Goal: Information Seeking & Learning: Learn about a topic

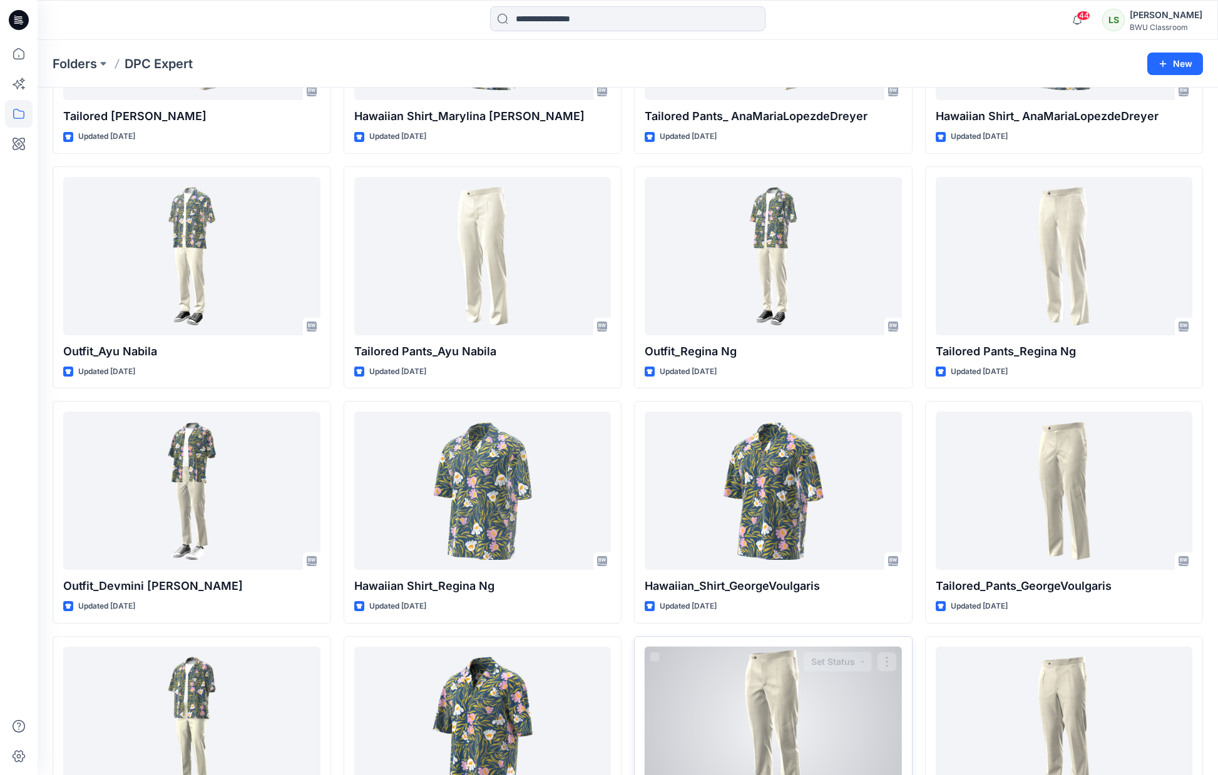
scroll to position [815, 0]
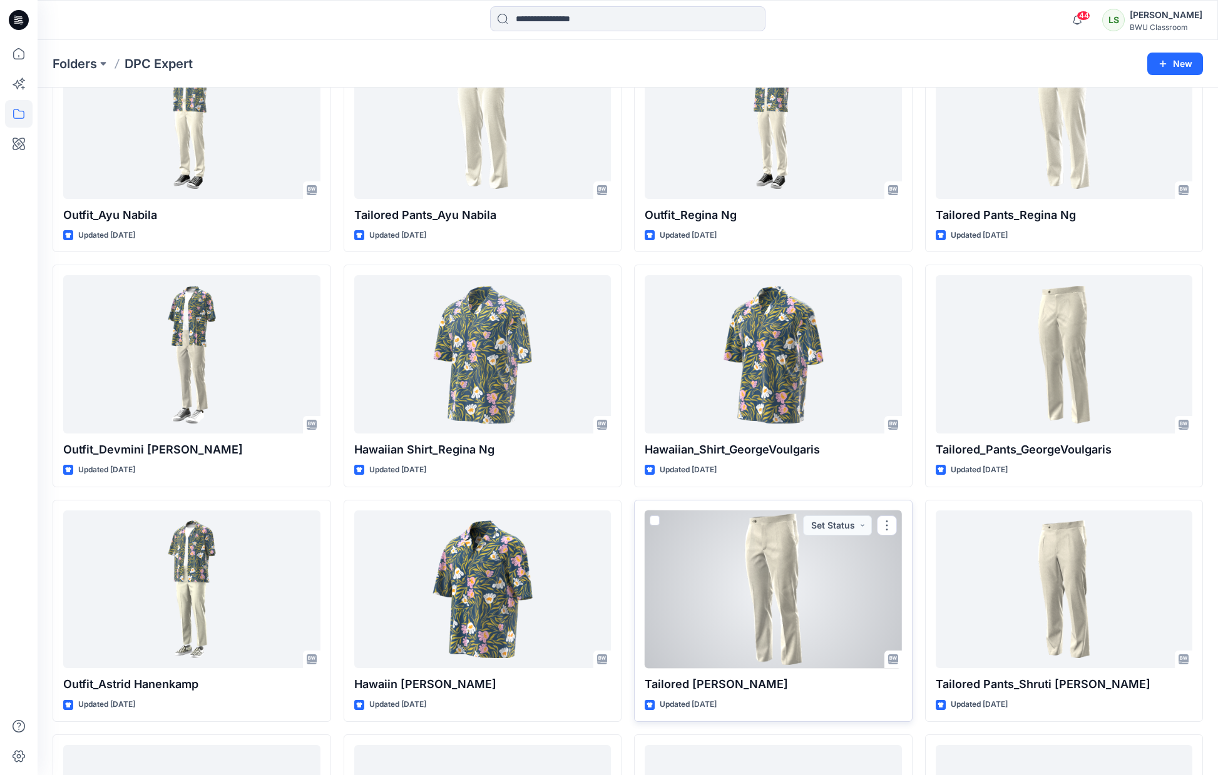
click at [795, 626] on div at bounding box center [772, 590] width 257 height 158
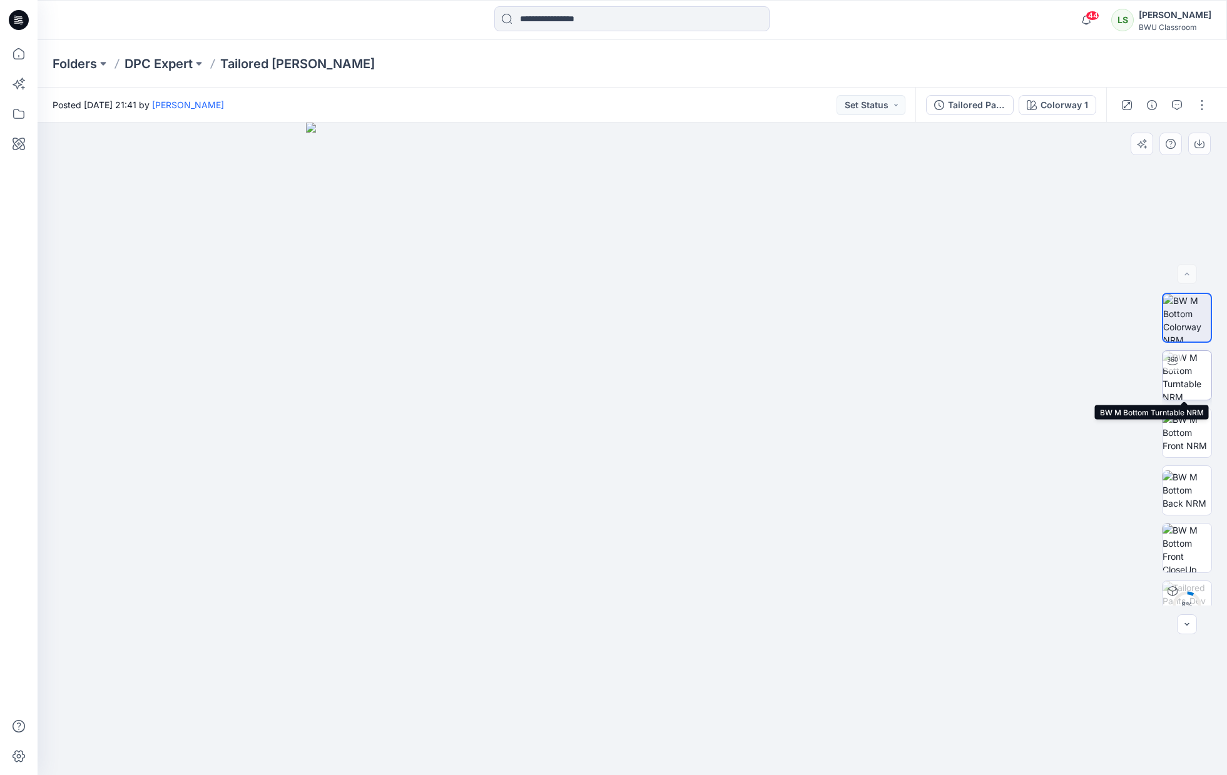
click at [1178, 374] on img at bounding box center [1187, 375] width 49 height 49
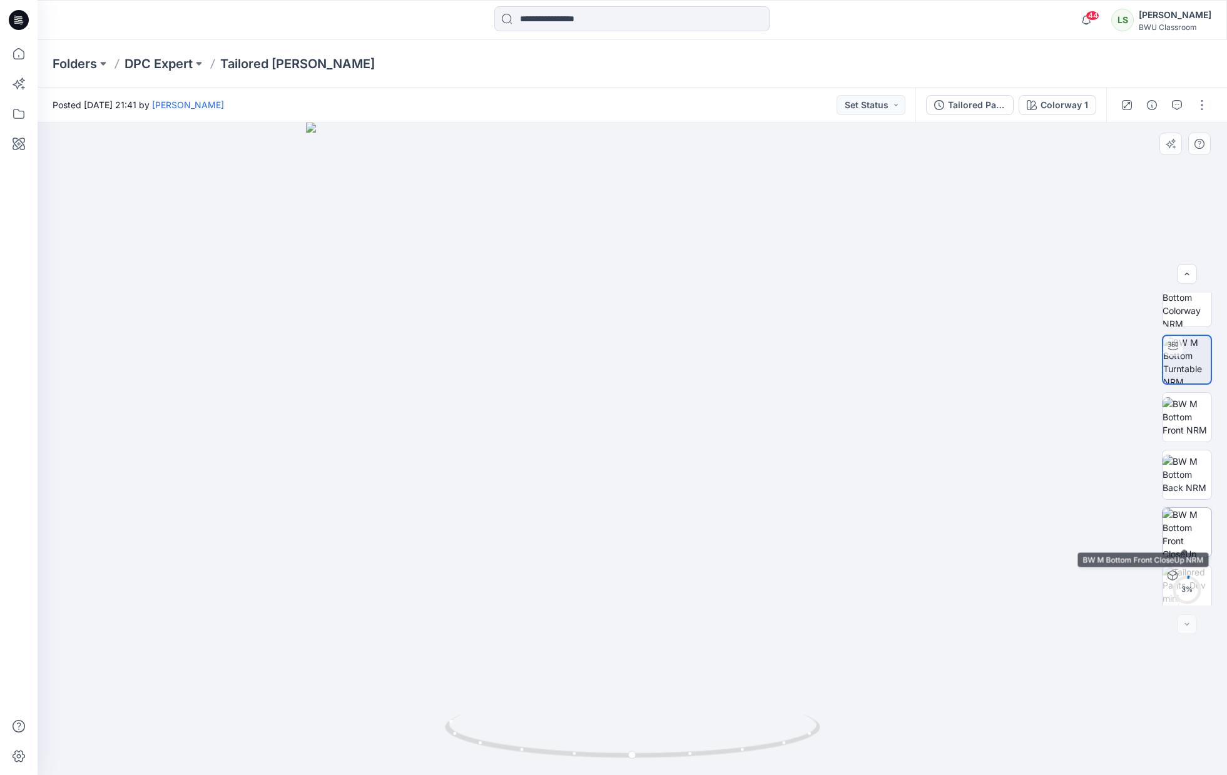
scroll to position [25, 0]
click at [1188, 518] on img at bounding box center [1187, 523] width 49 height 49
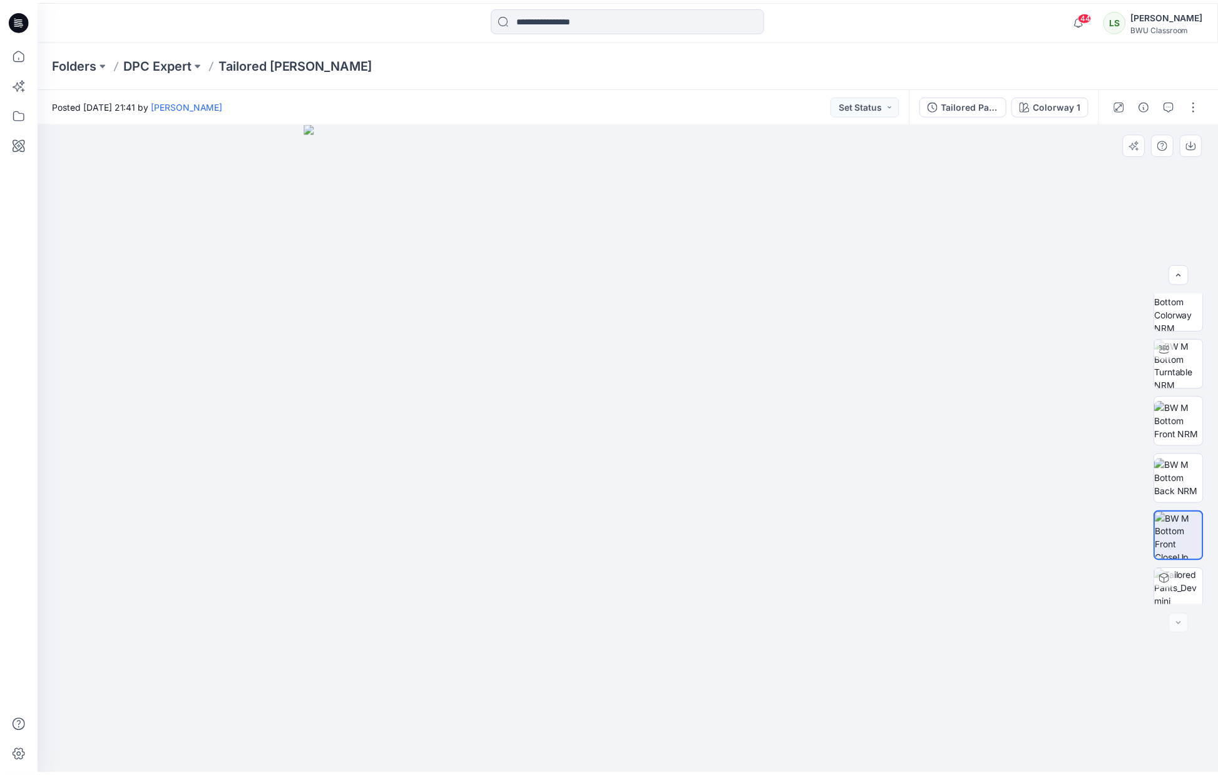
scroll to position [0, 0]
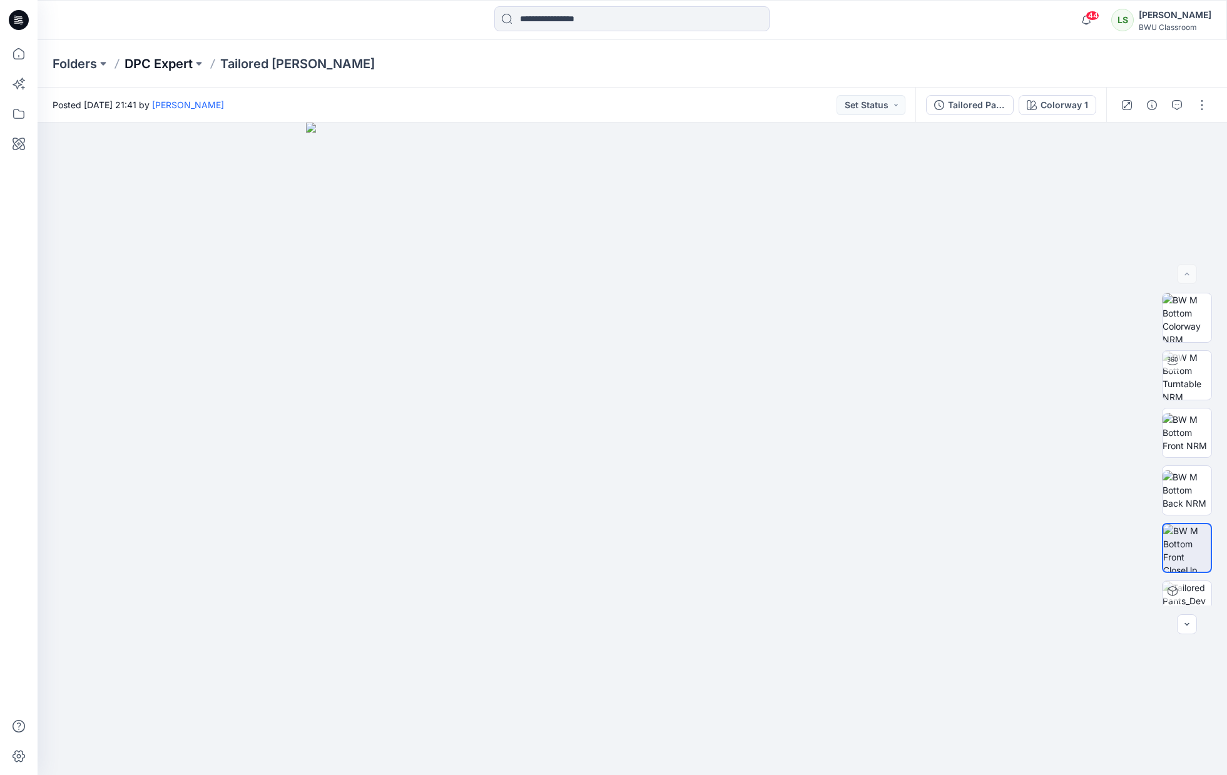
click at [156, 61] on p "DPC Expert" at bounding box center [159, 64] width 68 height 18
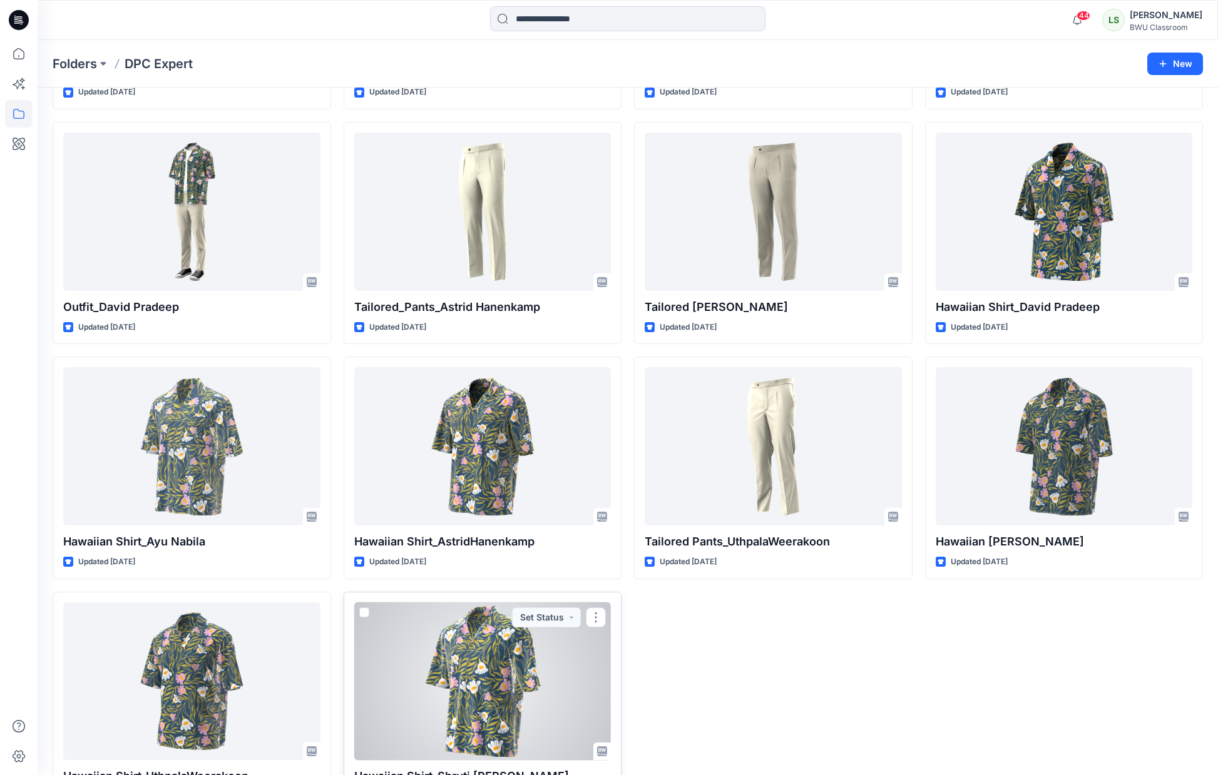
scroll to position [1350, 0]
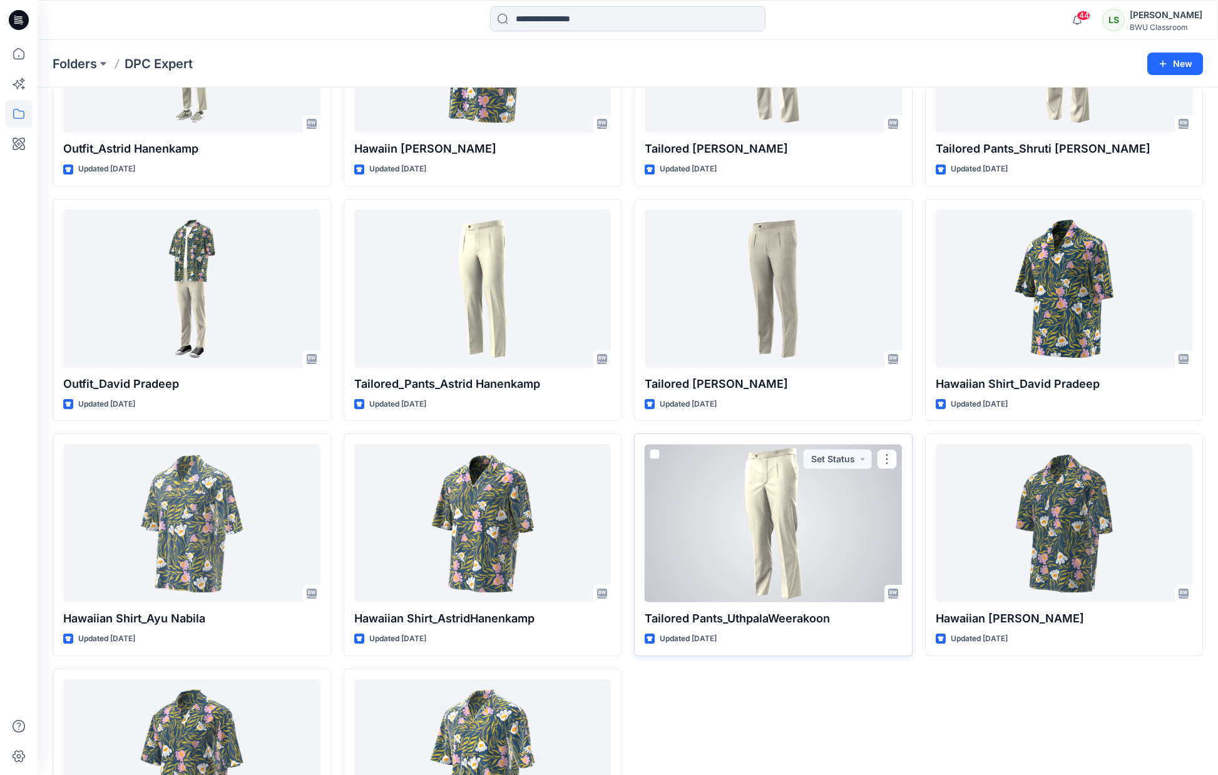
click at [831, 533] on div at bounding box center [772, 523] width 257 height 158
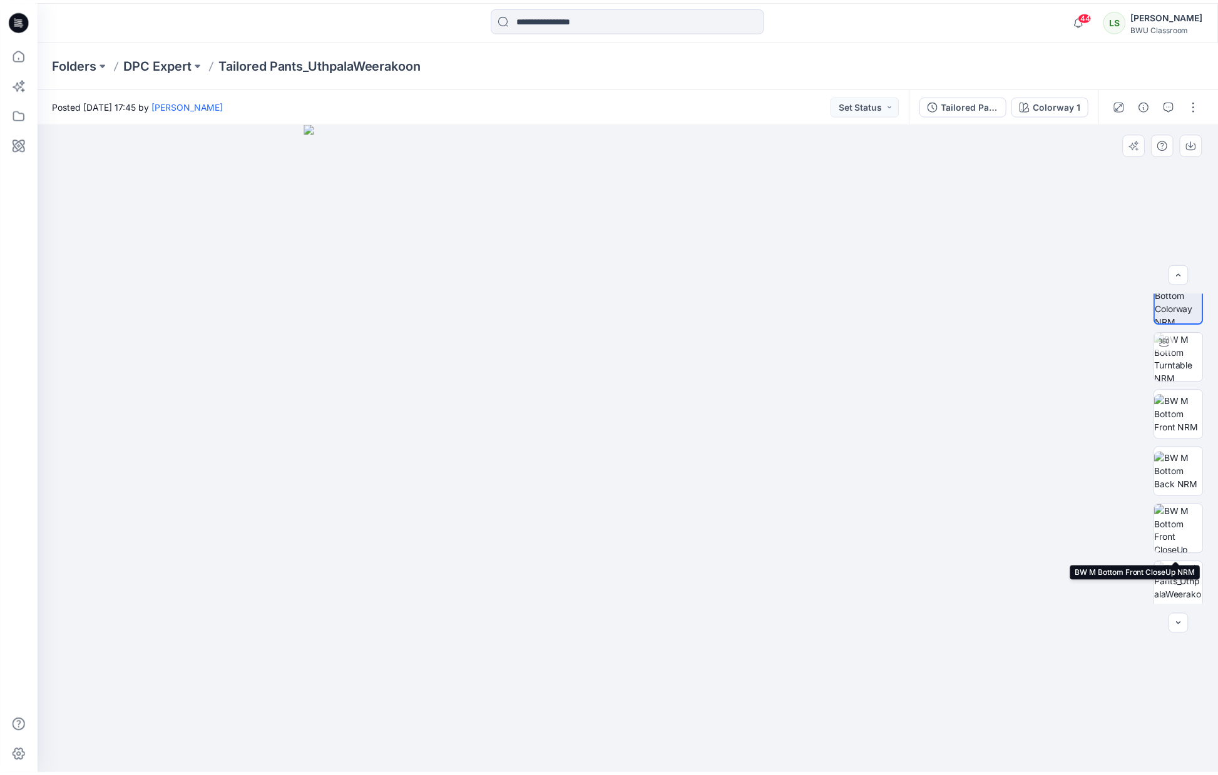
scroll to position [83, 0]
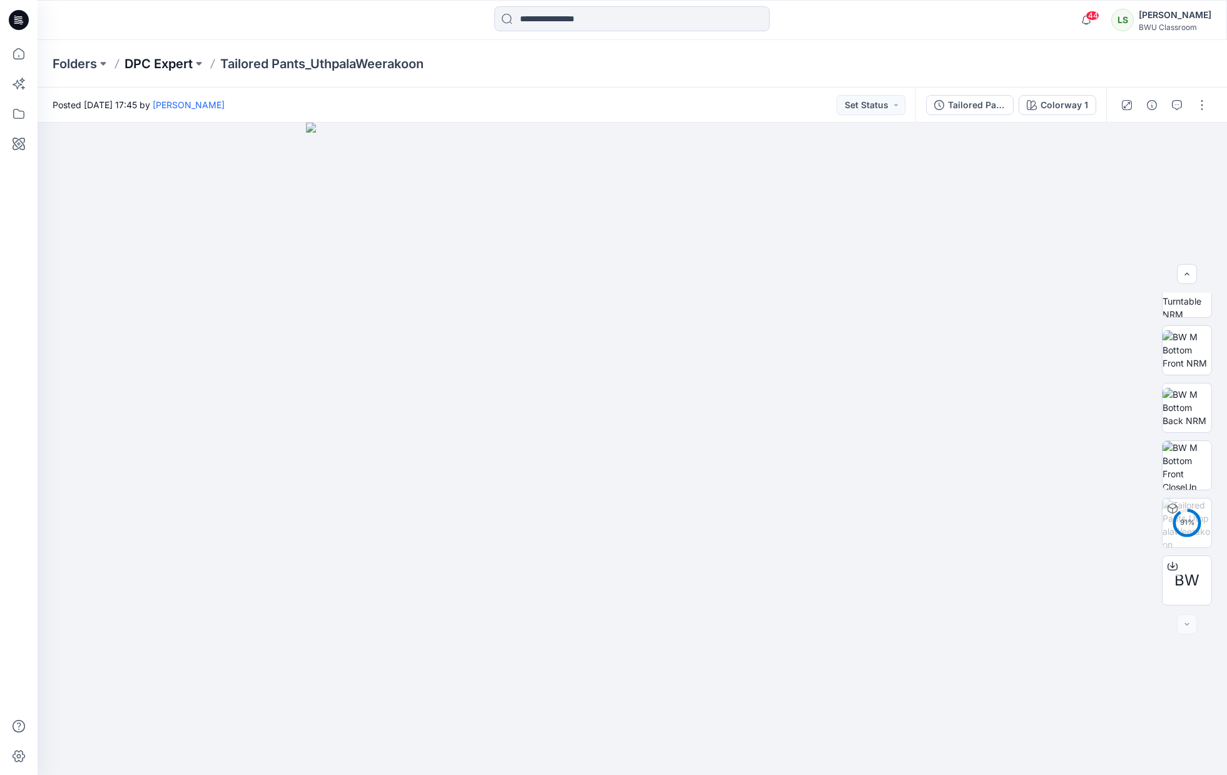
click at [178, 61] on p "DPC Expert" at bounding box center [159, 64] width 68 height 18
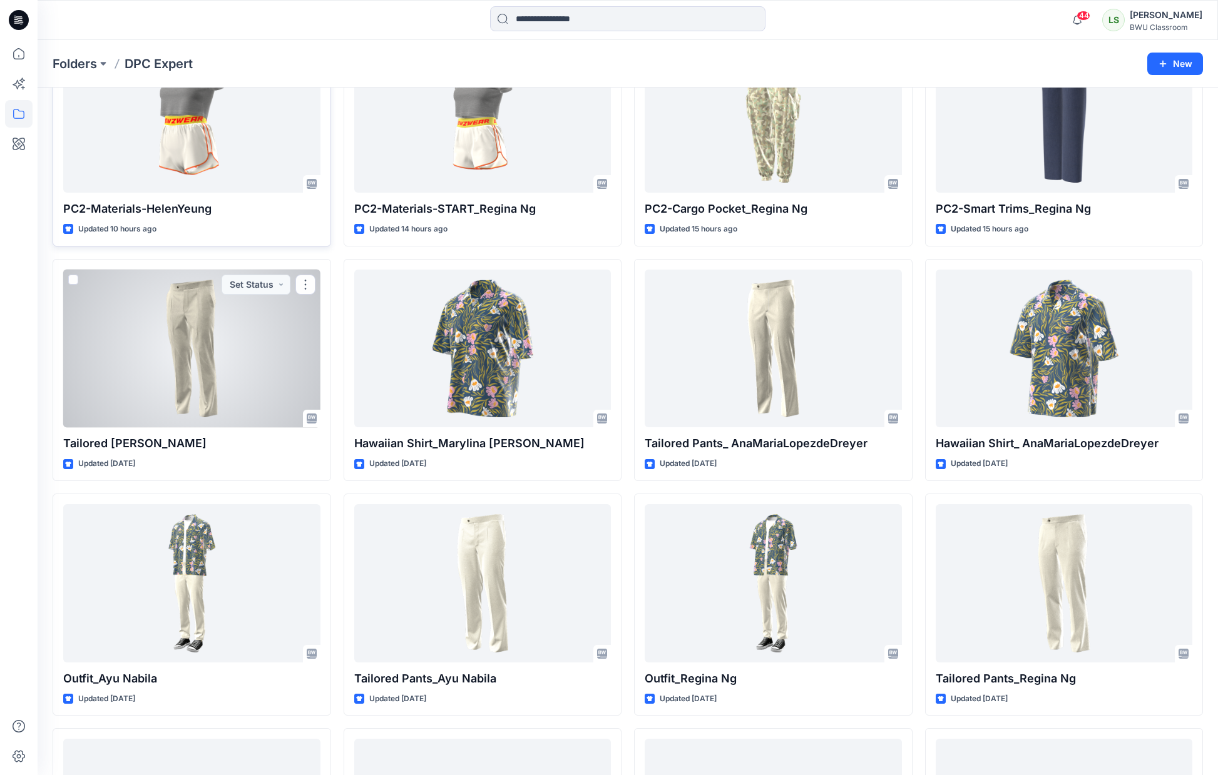
scroll to position [691, 0]
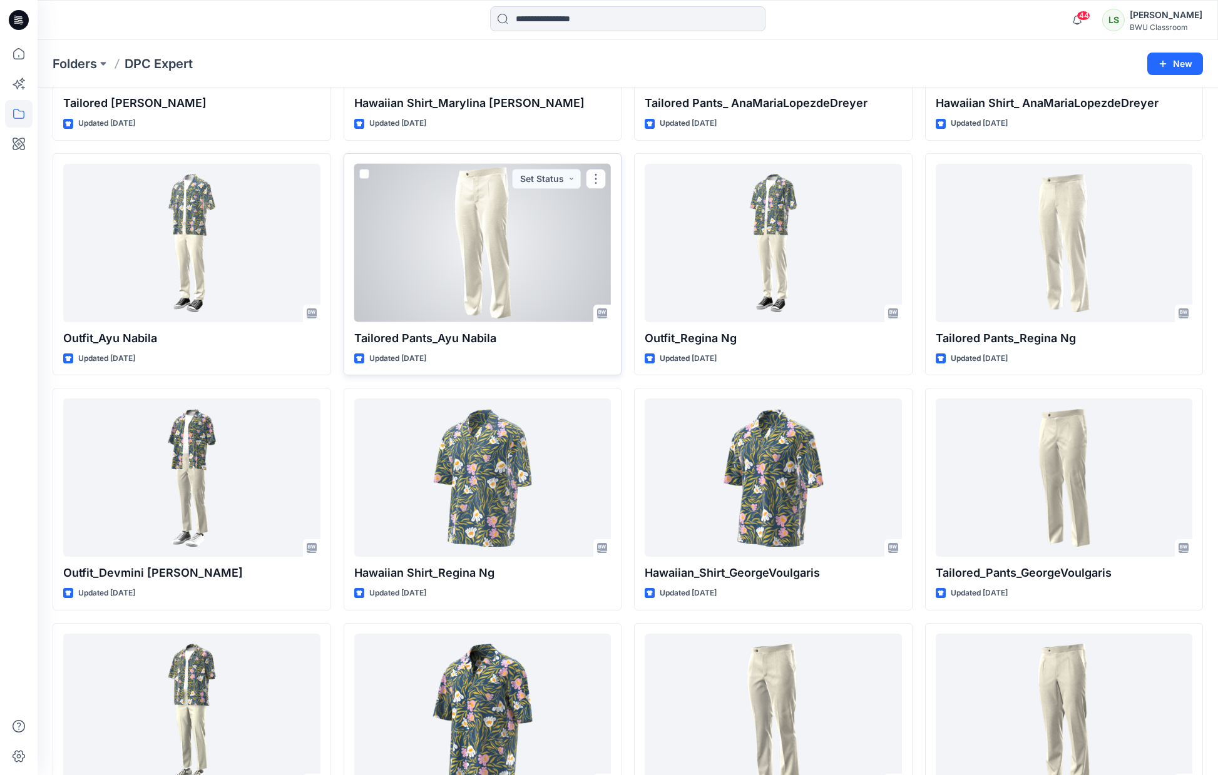
click at [474, 237] on div at bounding box center [482, 243] width 257 height 158
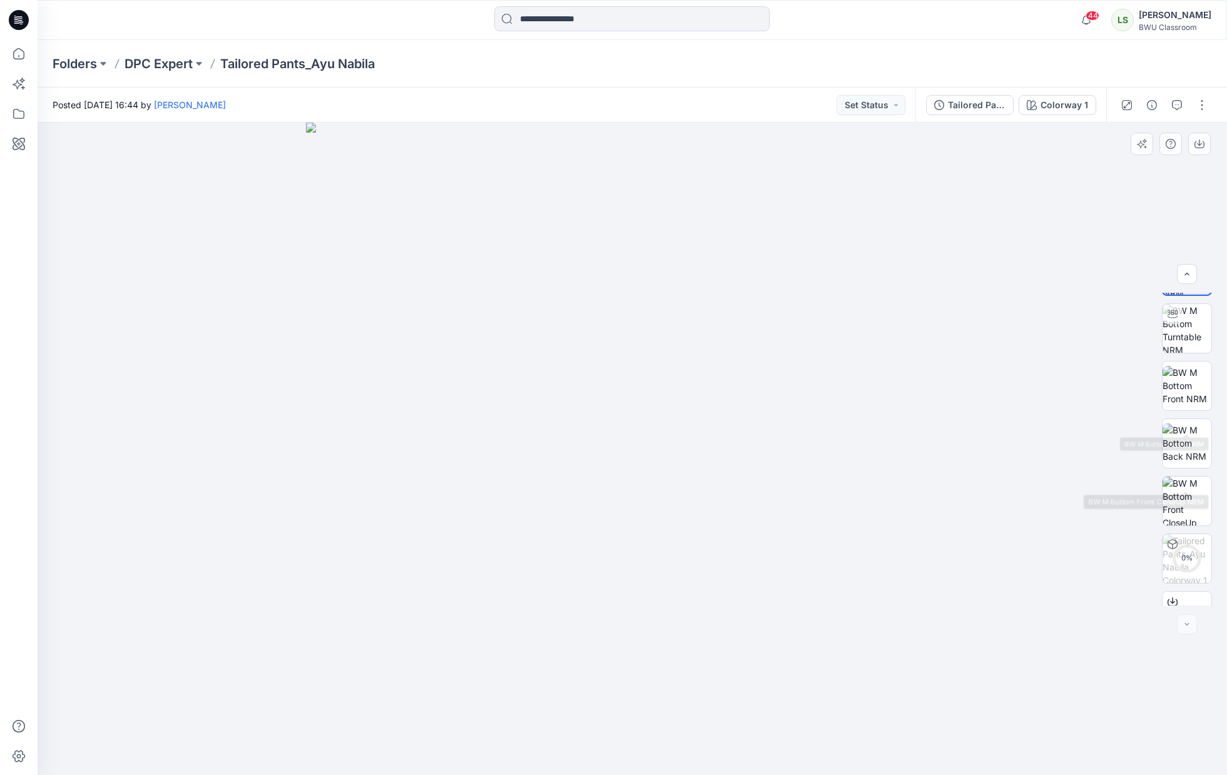
scroll to position [83, 0]
click at [1188, 412] on img at bounding box center [1187, 407] width 49 height 39
